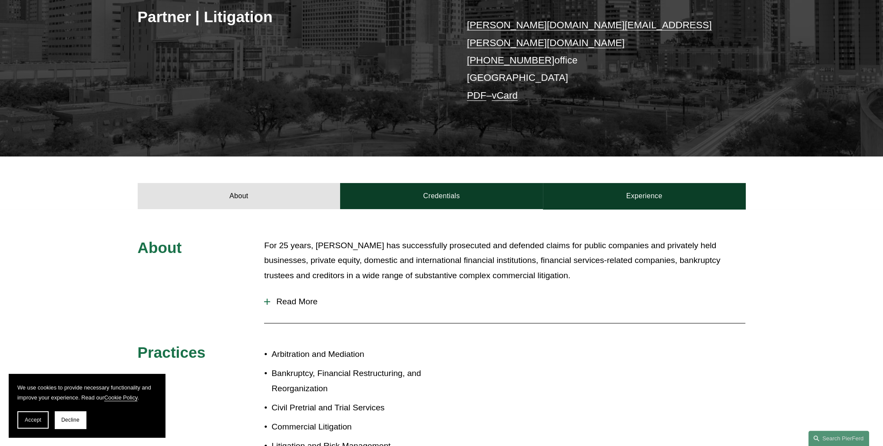
scroll to position [304, 0]
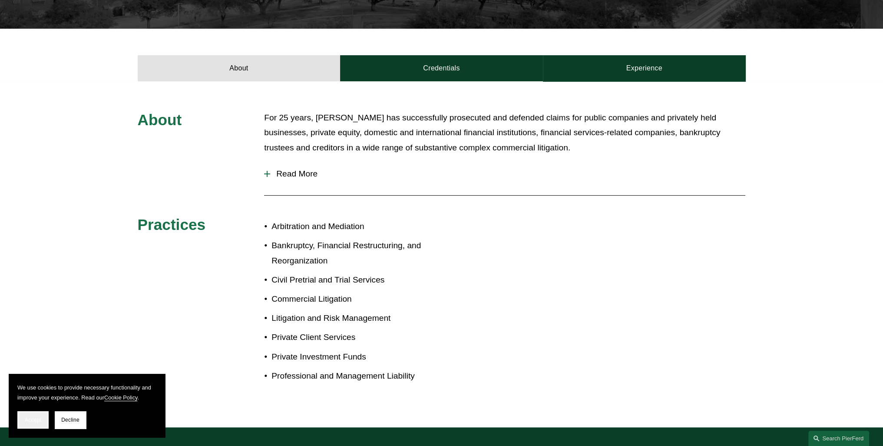
click at [32, 424] on button "Accept" at bounding box center [32, 419] width 31 height 17
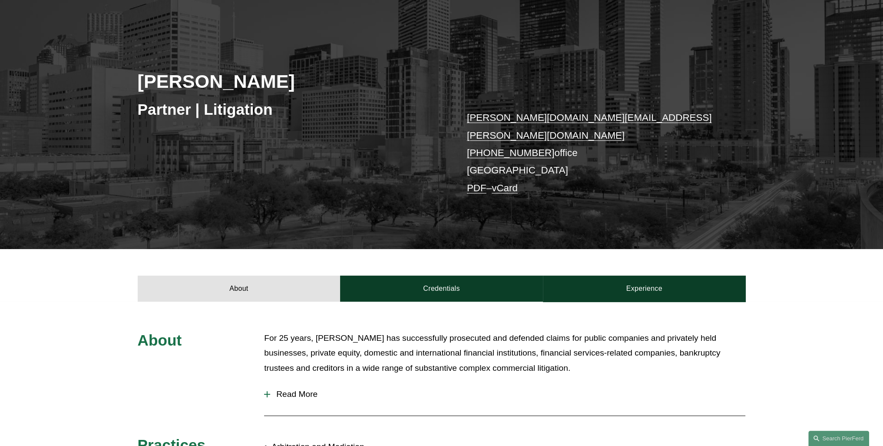
scroll to position [0, 0]
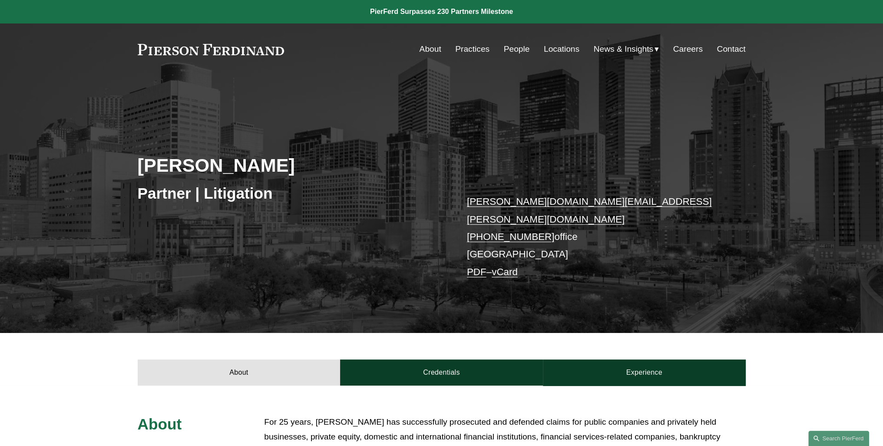
click at [724, 49] on link "Contact" at bounding box center [731, 49] width 29 height 17
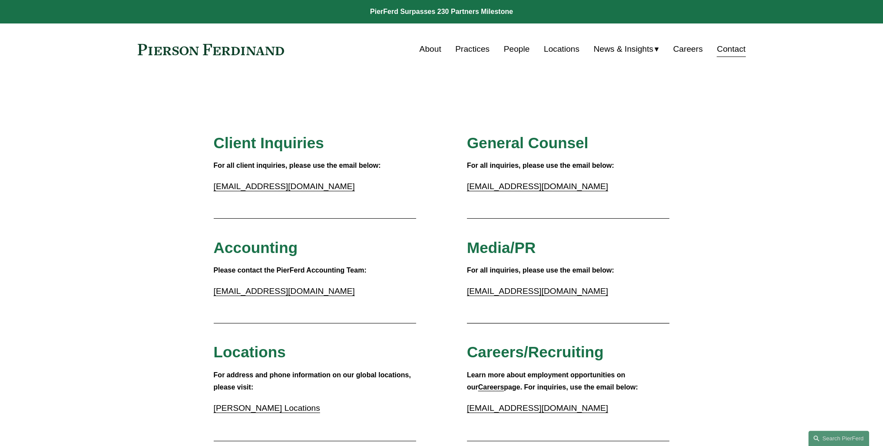
click at [552, 56] on link "Locations" at bounding box center [562, 49] width 36 height 17
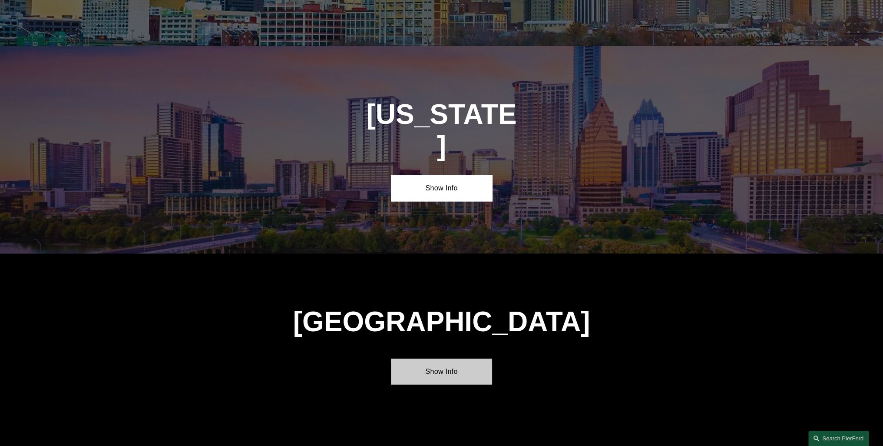
scroll to position [2911, 0]
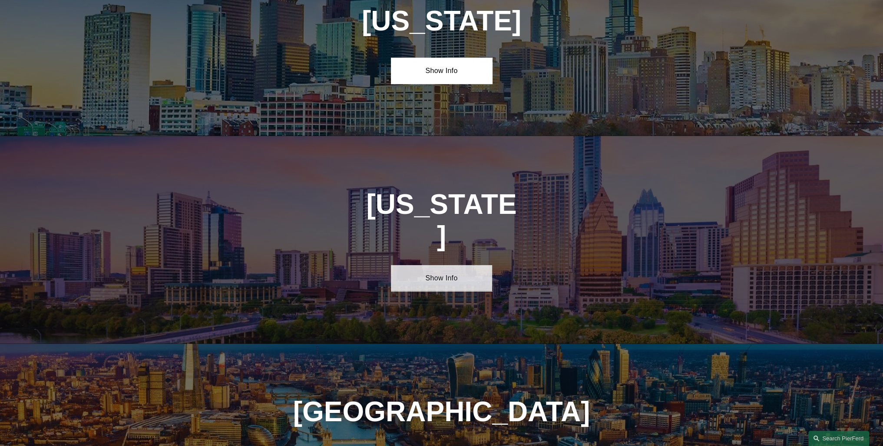
click at [455, 265] on link "Show Info" at bounding box center [441, 278] width 101 height 26
